Goal: Consume media (video, audio)

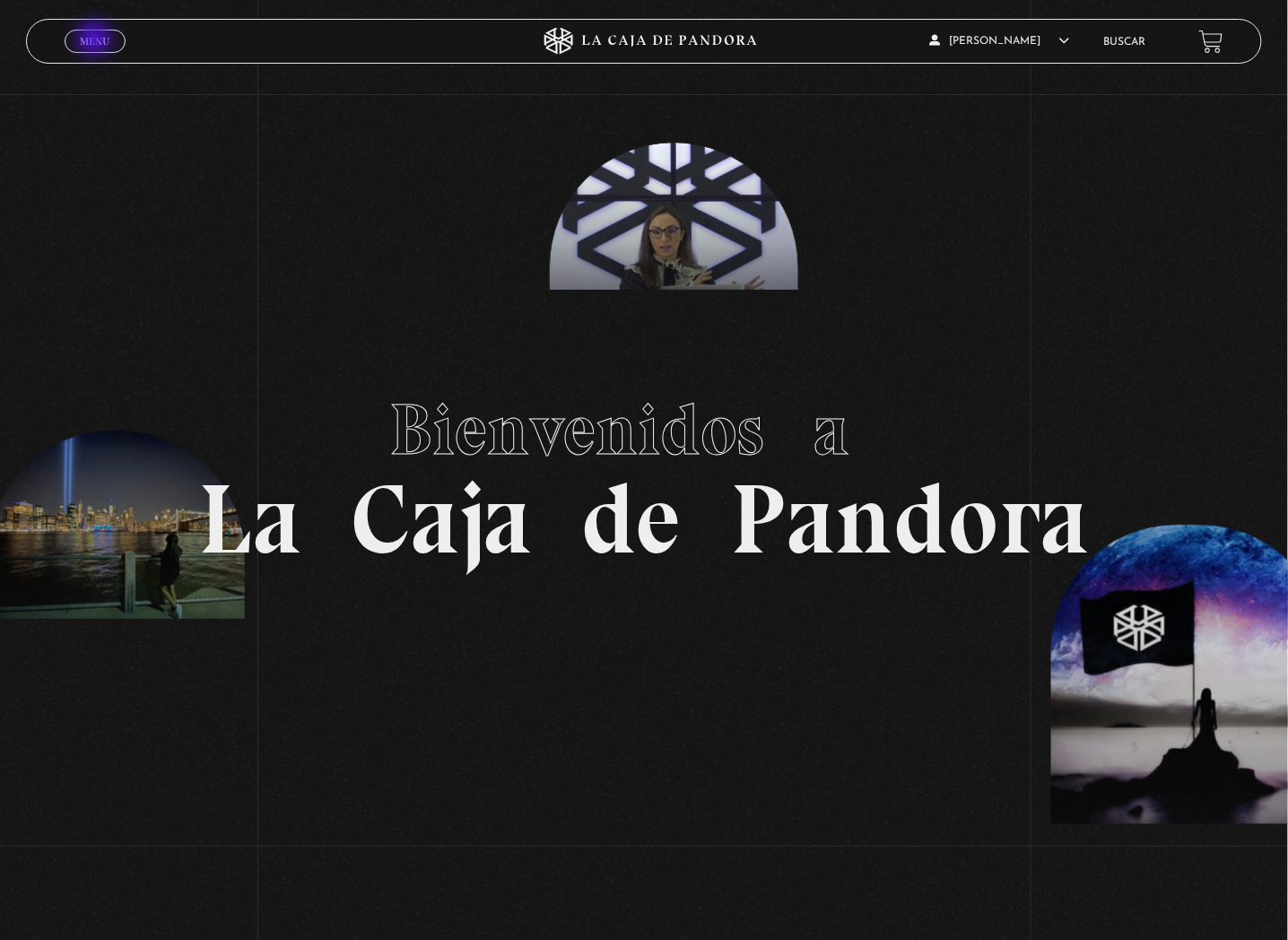
click at [96, 41] on span "Menu" at bounding box center [94, 41] width 30 height 11
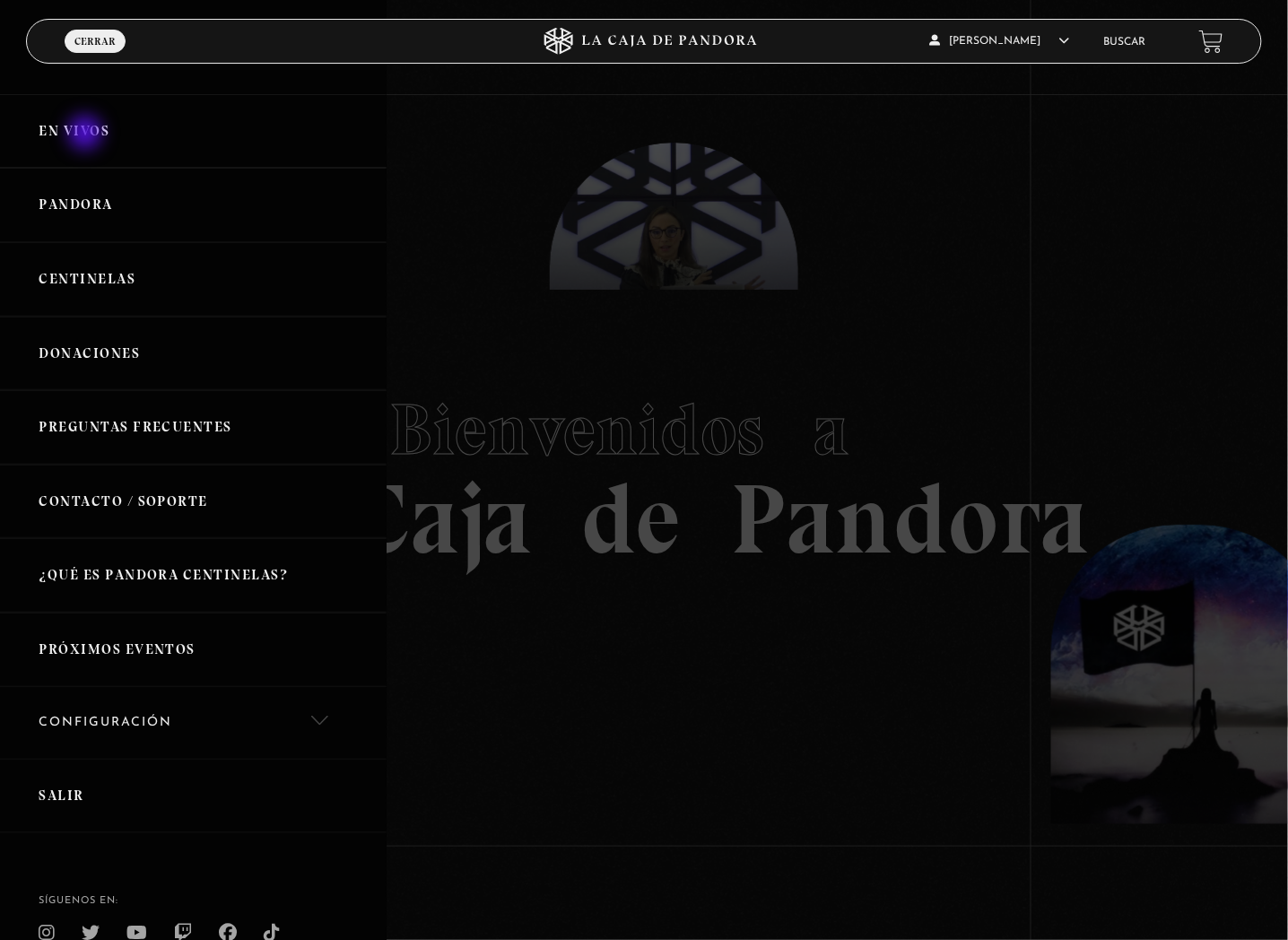
click at [87, 135] on link "En vivos" at bounding box center [193, 131] width 387 height 75
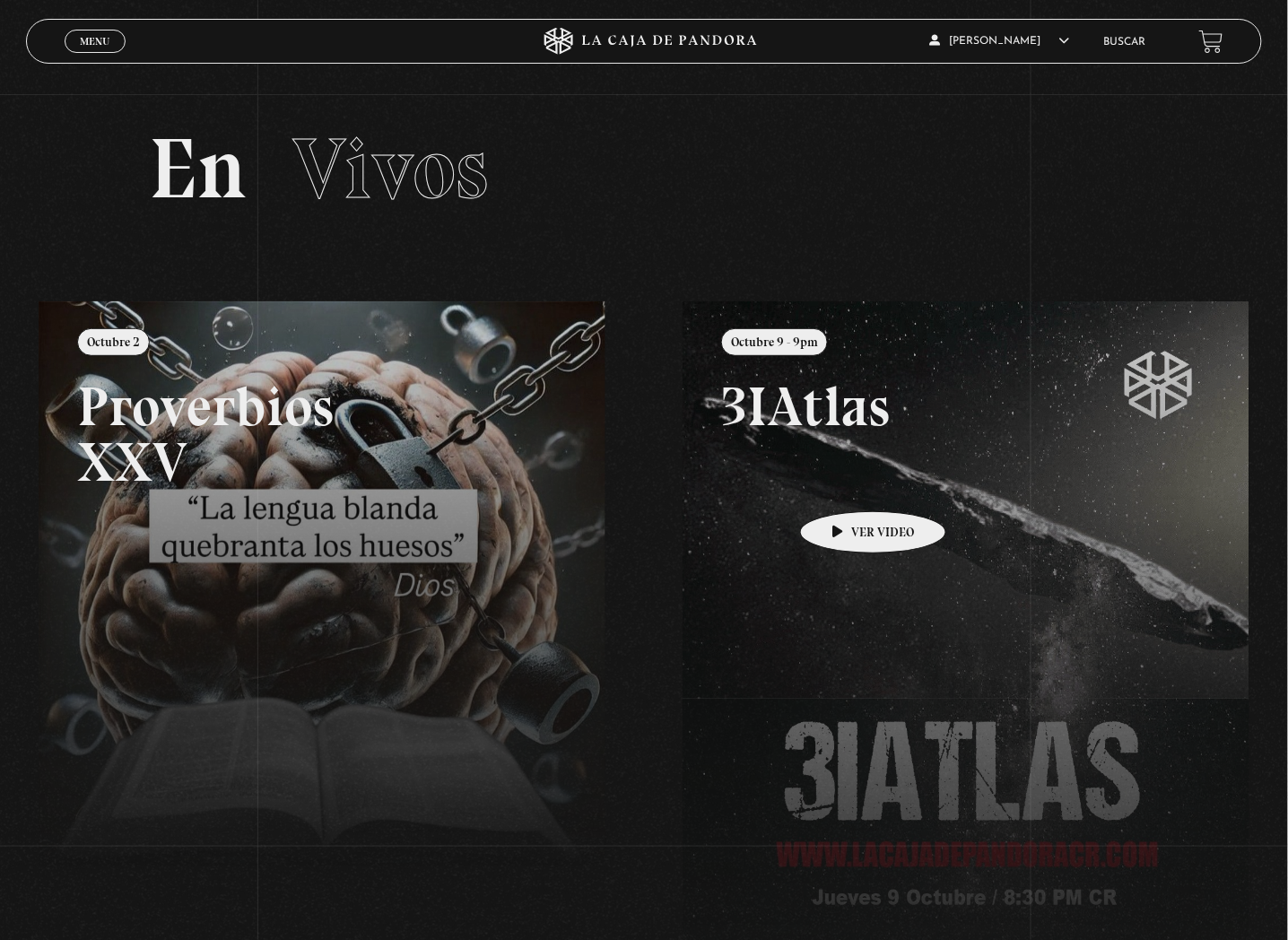
scroll to position [100, 0]
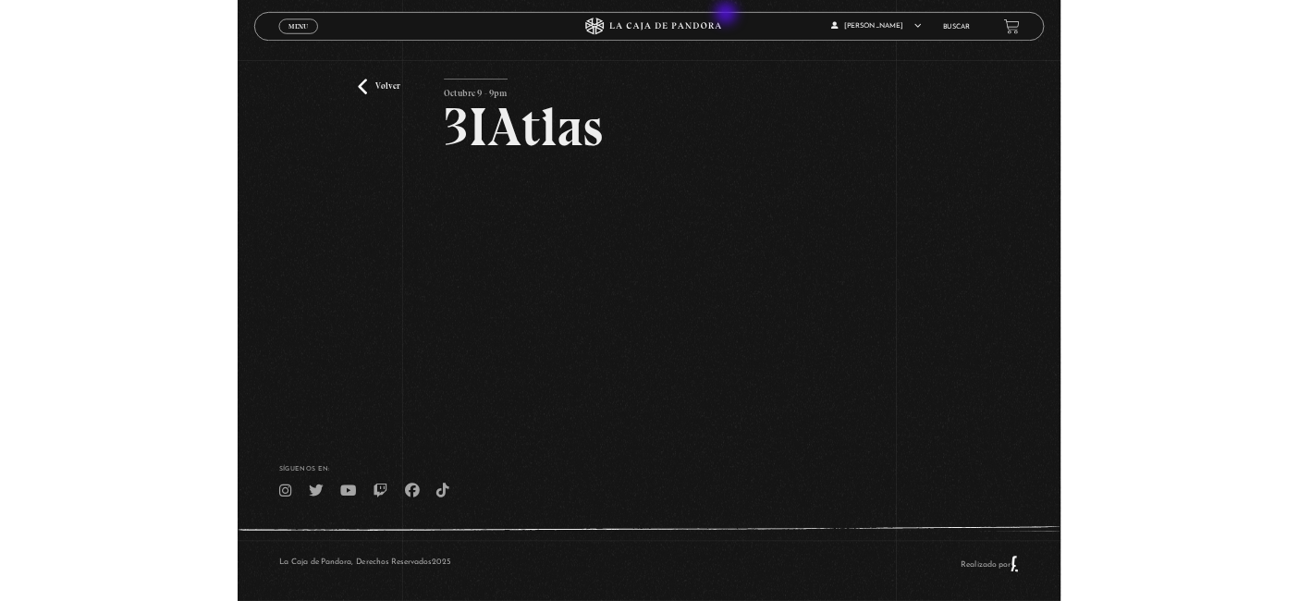
scroll to position [71, 0]
